Goal: Find specific page/section

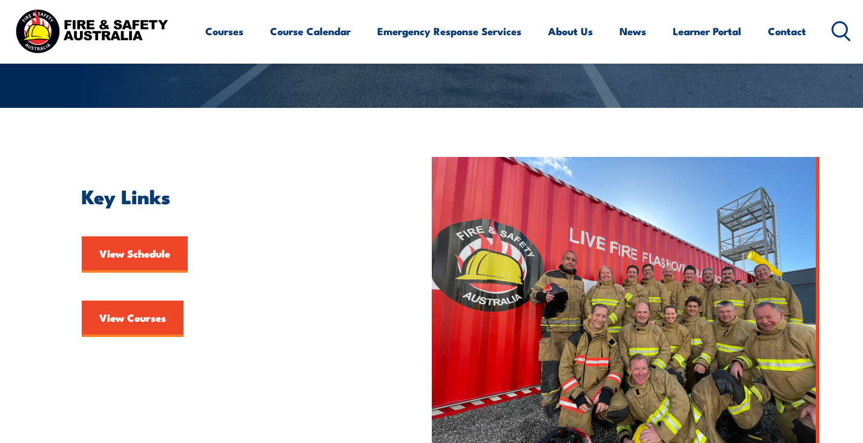
scroll to position [253, 0]
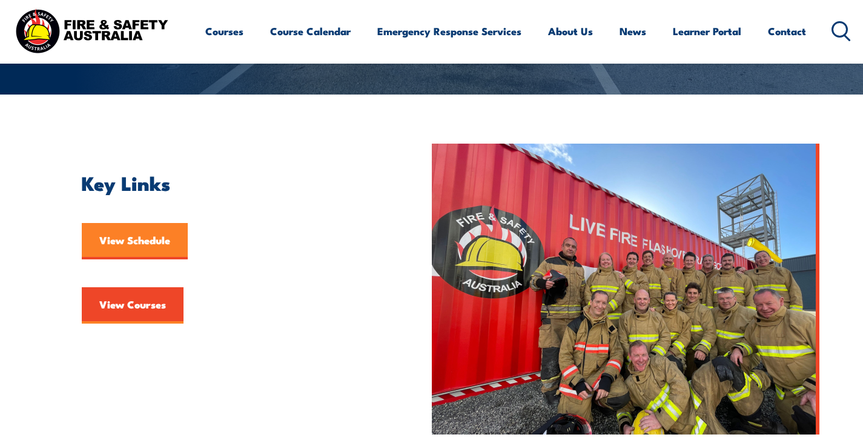
click at [139, 245] on link "View Schedule" at bounding box center [135, 241] width 106 height 36
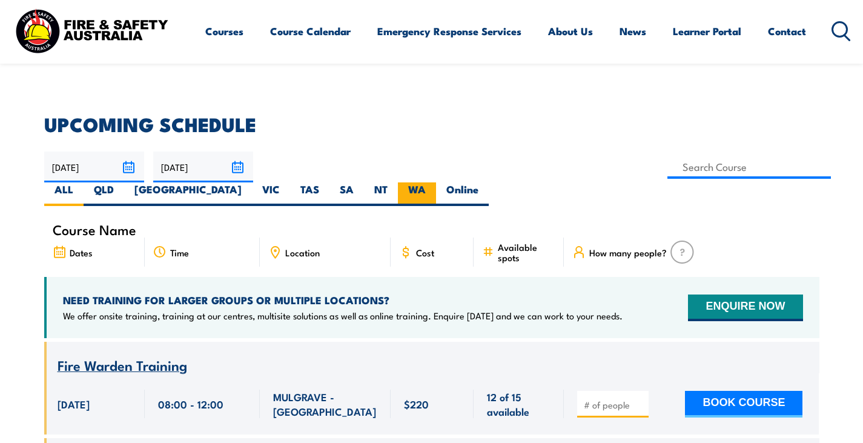
scroll to position [285, 0]
click at [436, 182] on label "WA" at bounding box center [417, 194] width 38 height 24
click at [434, 182] on input "WA" at bounding box center [430, 186] width 8 height 8
radio input "true"
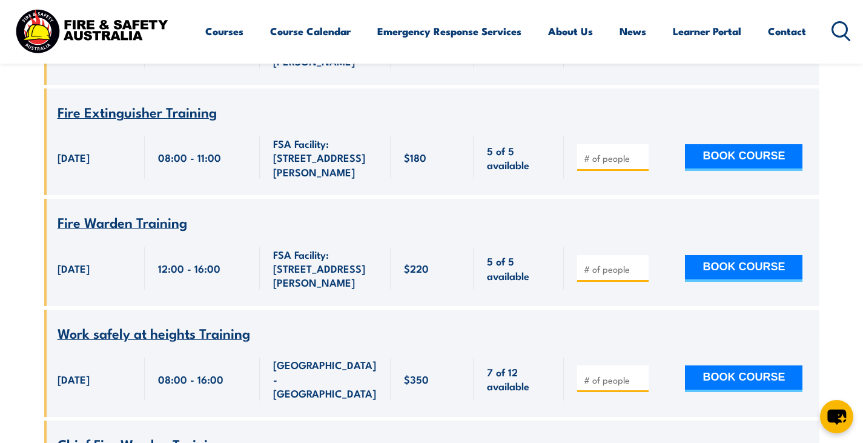
scroll to position [1577, 0]
